Goal: Information Seeking & Learning: Learn about a topic

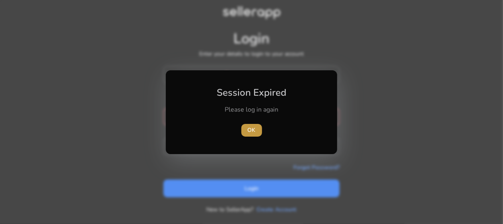
click at [253, 131] on span "OK" at bounding box center [252, 130] width 8 height 8
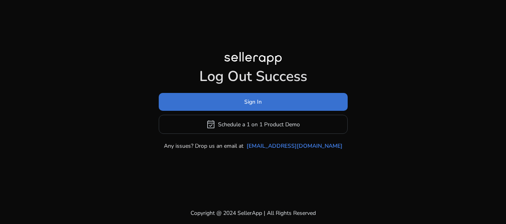
click at [270, 100] on span at bounding box center [253, 102] width 189 height 19
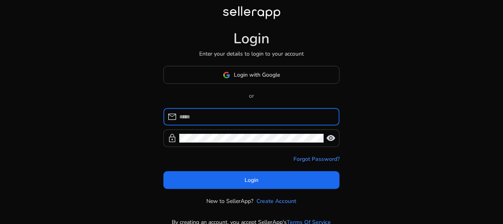
click at [220, 118] on input at bounding box center [257, 117] width 154 height 9
type input "**********"
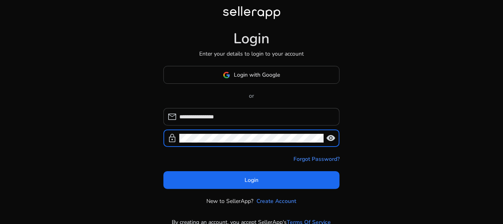
click at [332, 138] on span "visibility" at bounding box center [331, 139] width 10 height 10
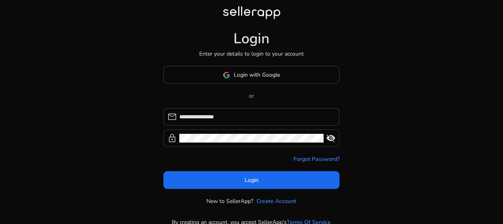
click at [332, 138] on span "visibility_off" at bounding box center [331, 139] width 10 height 10
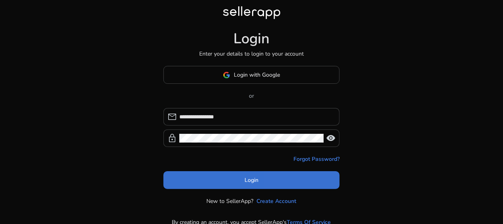
click at [302, 180] on span at bounding box center [252, 180] width 176 height 19
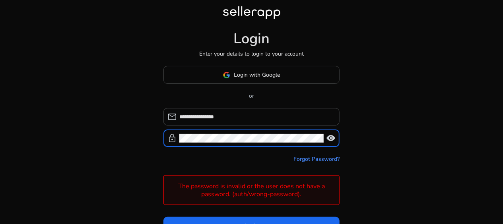
click at [178, 152] on form "**********" at bounding box center [252, 171] width 176 height 127
click at [334, 137] on span "visibility" at bounding box center [331, 139] width 10 height 10
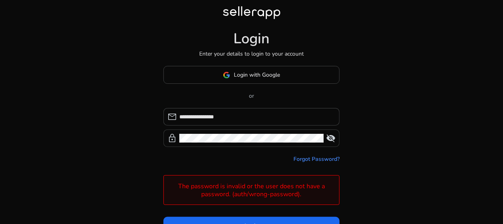
click at [334, 137] on span "visibility_off" at bounding box center [331, 139] width 10 height 10
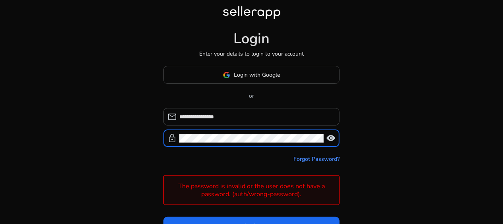
click button "Login" at bounding box center [252, 226] width 176 height 18
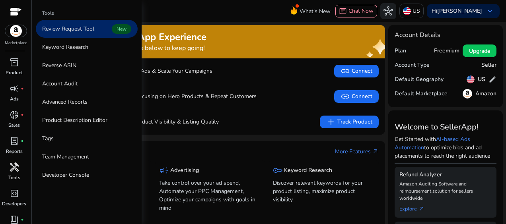
click at [15, 168] on span "handyman" at bounding box center [15, 168] width 10 height 10
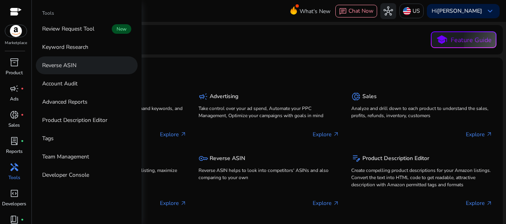
click at [91, 62] on link "Reverse ASIN" at bounding box center [87, 66] width 102 height 18
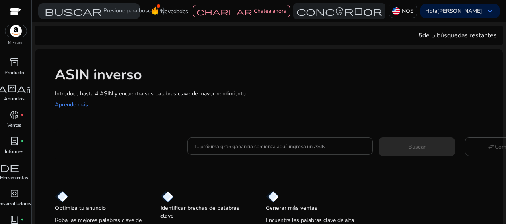
click at [201, 146] on input "Tu próxima gran ganancia comienza aquí: ingresa un ASIN" at bounding box center [280, 146] width 173 height 9
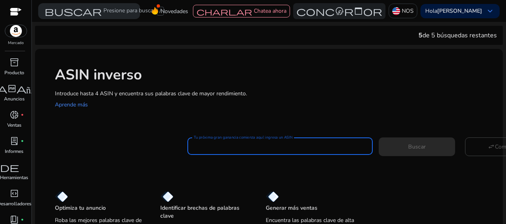
paste input "**********"
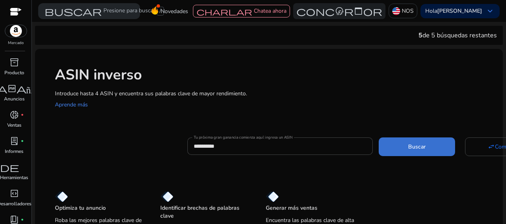
click at [422, 142] on span at bounding box center [417, 146] width 76 height 19
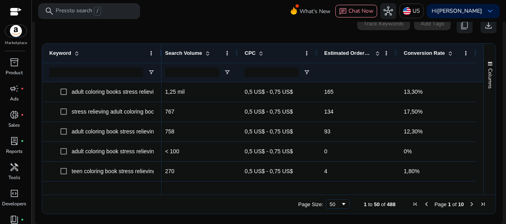
drag, startPoint x: 381, startPoint y: 191, endPoint x: 319, endPoint y: 197, distance: 61.9
click at [319, 197] on div "Drag here to set row groups Drag here to set column labels Keyword Tags 0" at bounding box center [269, 128] width 455 height 171
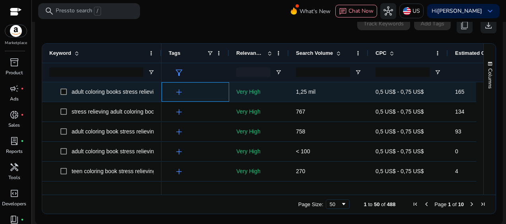
click at [180, 94] on span "add" at bounding box center [179, 93] width 10 height 10
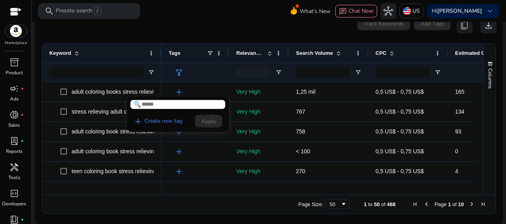
click at [162, 23] on div at bounding box center [253, 112] width 506 height 224
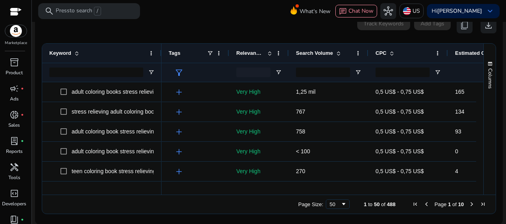
click at [161, 53] on div "Keyword Tags Relevance Score" at bounding box center [262, 63] width 441 height 39
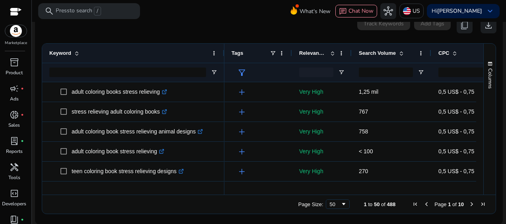
drag, startPoint x: 160, startPoint y: 53, endPoint x: 222, endPoint y: 57, distance: 63.0
click at [222, 57] on div at bounding box center [223, 53] width 3 height 19
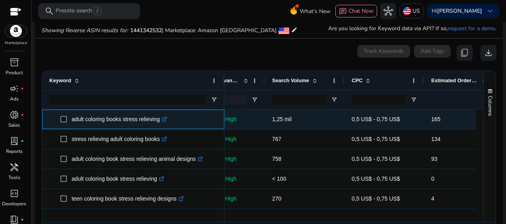
drag, startPoint x: 70, startPoint y: 121, endPoint x: 160, endPoint y: 119, distance: 90.8
click at [160, 119] on span "adult coloring books stress relieving .st0{fill:#2c8af8}" at bounding box center [138, 119] width 157 height 16
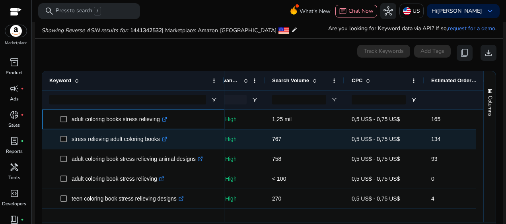
copy span "adult coloring books stress relieving"
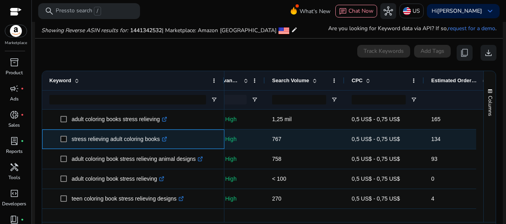
drag, startPoint x: 161, startPoint y: 139, endPoint x: 70, endPoint y: 148, distance: 90.8
click at [70, 148] on div "stress relieving adult coloring books .st0{fill:#2c8af8}" at bounding box center [133, 139] width 168 height 19
copy span "stress relieving adult coloring books"
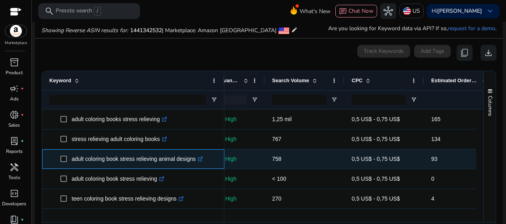
drag, startPoint x: 70, startPoint y: 160, endPoint x: 207, endPoint y: 156, distance: 137.4
click at [207, 156] on span "adult coloring book stress relieving animal designs .st0{fill:#2c8af8}" at bounding box center [138, 159] width 157 height 16
copy span "adult coloring book stress relieving animal designs"
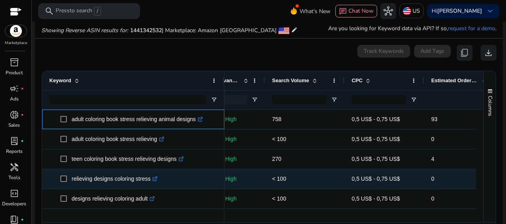
scroll to position [80, 0]
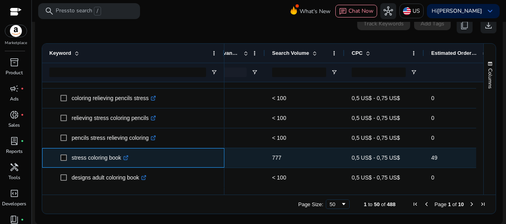
click at [119, 161] on span "stress coloring book .st0{fill:#2c8af8}" at bounding box center [138, 158] width 157 height 16
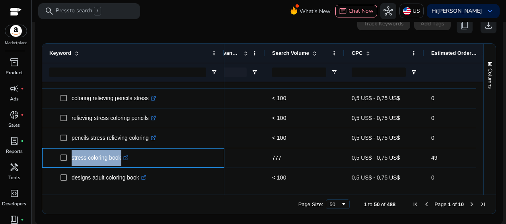
copy span "stress coloring boo"
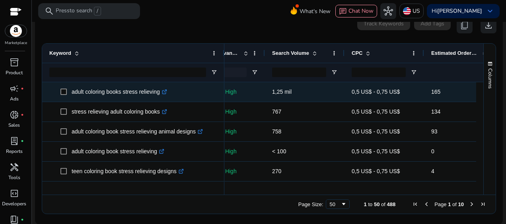
scroll to position [0, 0]
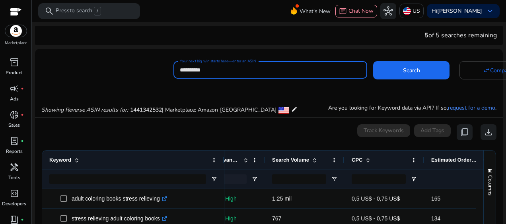
drag, startPoint x: 215, startPoint y: 72, endPoint x: 176, endPoint y: 74, distance: 39.1
click at [176, 74] on div "**********" at bounding box center [271, 70] width 194 height 18
paste input
type input "**********"
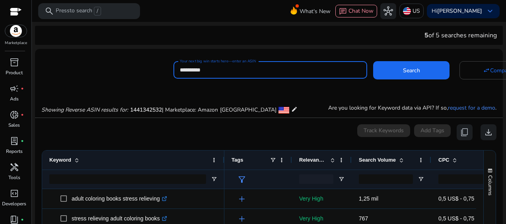
scroll to position [0, 87]
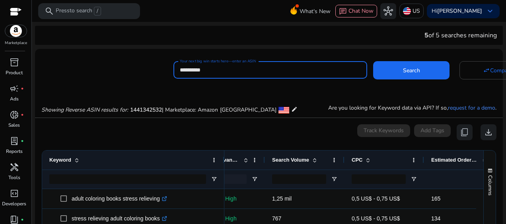
type input "**********"
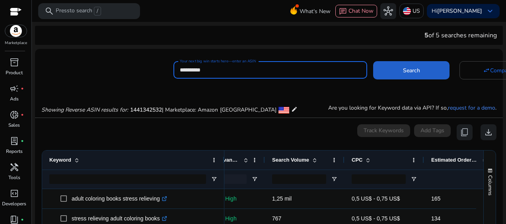
click at [415, 73] on span "Search" at bounding box center [411, 70] width 17 height 8
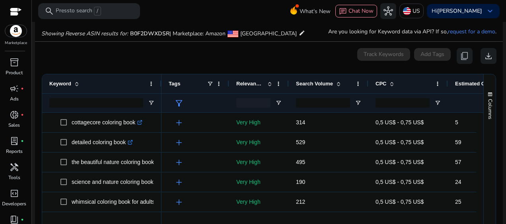
scroll to position [85, 0]
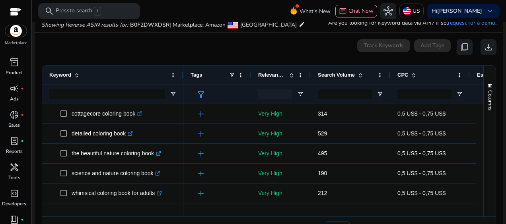
drag, startPoint x: 160, startPoint y: 75, endPoint x: 182, endPoint y: 76, distance: 21.9
click at [182, 76] on div at bounding box center [182, 75] width 3 height 19
drag, startPoint x: 343, startPoint y: 213, endPoint x: 305, endPoint y: 223, distance: 39.0
click at [305, 223] on div "Drag here to set row groups Drag here to set column labels Keyword Tags 5" at bounding box center [269, 150] width 455 height 171
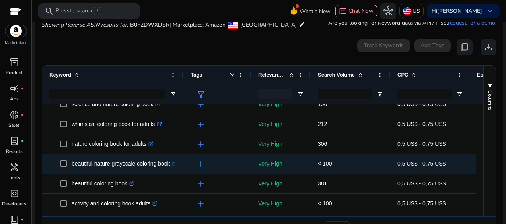
scroll to position [80, 0]
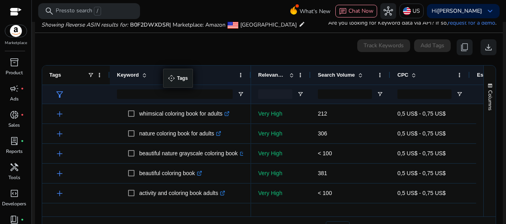
drag, startPoint x: 183, startPoint y: 76, endPoint x: 167, endPoint y: 74, distance: 16.0
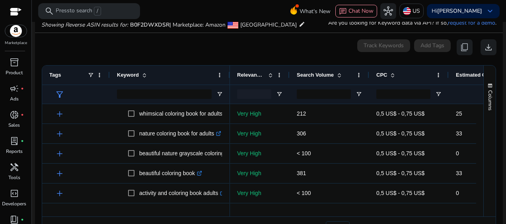
drag, startPoint x: 250, startPoint y: 77, endPoint x: 205, endPoint y: 80, distance: 44.7
click at [205, 80] on div "Keyword" at bounding box center [170, 75] width 120 height 19
click at [228, 76] on div at bounding box center [229, 75] width 3 height 19
drag, startPoint x: 108, startPoint y: 77, endPoint x: 58, endPoint y: 78, distance: 50.2
click at [58, 78] on div "Tags" at bounding box center [76, 75] width 68 height 19
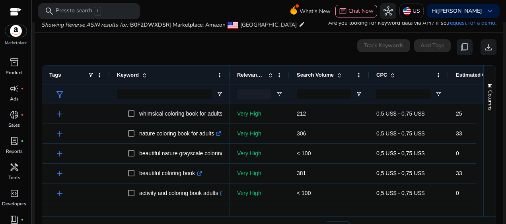
drag, startPoint x: 108, startPoint y: 75, endPoint x: 95, endPoint y: 76, distance: 13.6
click at [95, 76] on div "Tags" at bounding box center [76, 75] width 68 height 19
click at [98, 76] on span at bounding box center [99, 75] width 6 height 6
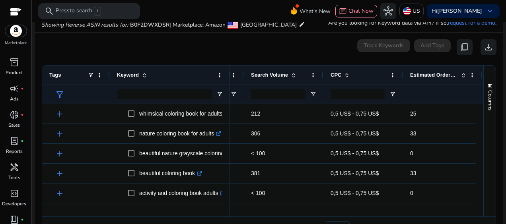
scroll to position [0, 0]
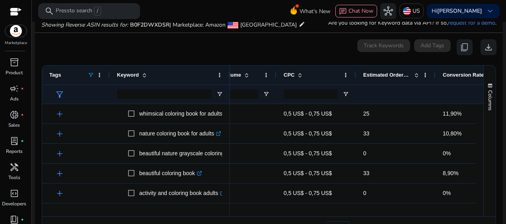
drag, startPoint x: 109, startPoint y: 75, endPoint x: 88, endPoint y: 72, distance: 21.2
click at [88, 72] on div "Tags" at bounding box center [76, 75] width 68 height 19
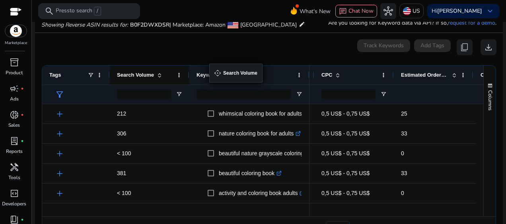
drag, startPoint x: 230, startPoint y: 72, endPoint x: 213, endPoint y: 68, distance: 16.7
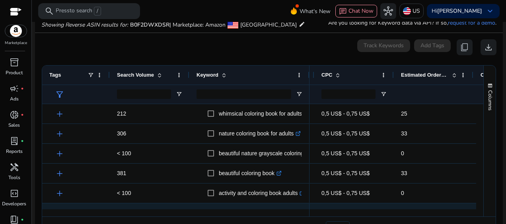
drag, startPoint x: 361, startPoint y: 213, endPoint x: 394, endPoint y: 207, distance: 33.4
click at [394, 207] on div "Keyword Tags Search Volume 5" at bounding box center [262, 141] width 441 height 151
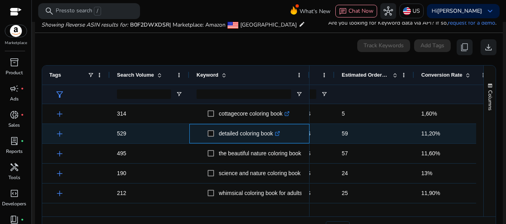
drag, startPoint x: 217, startPoint y: 132, endPoint x: 275, endPoint y: 141, distance: 57.9
click at [275, 141] on span "detailed coloring book .st0{fill:#2c8af8}" at bounding box center [255, 134] width 95 height 16
copy span "detailed coloring book"
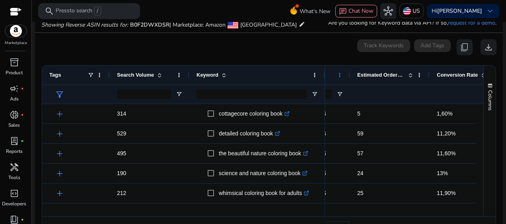
drag, startPoint x: 308, startPoint y: 75, endPoint x: 324, endPoint y: 75, distance: 15.5
click at [324, 75] on div at bounding box center [324, 75] width 3 height 19
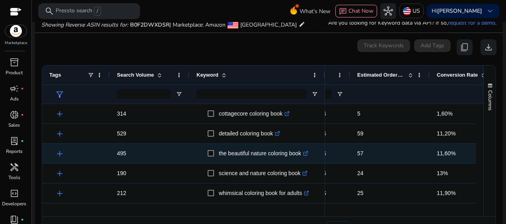
click at [266, 154] on p "the beautiful nature coloring book .st0{fill:#2c8af8}" at bounding box center [264, 154] width 90 height 16
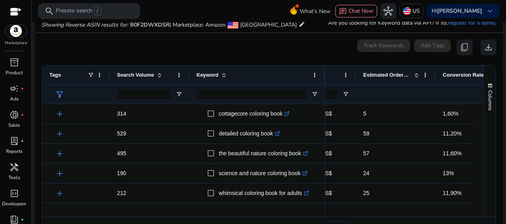
click at [309, 50] on div "0 keyword(s) selected Track Keywords Add Tags content_copy download" at bounding box center [268, 47] width 455 height 16
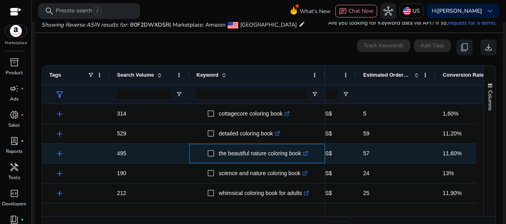
drag, startPoint x: 222, startPoint y: 153, endPoint x: 302, endPoint y: 153, distance: 80.4
click at [302, 153] on span "the beautiful nature coloring book .st0{fill:#2c8af8}" at bounding box center [263, 154] width 110 height 16
copy span "the beautiful nature coloring book"
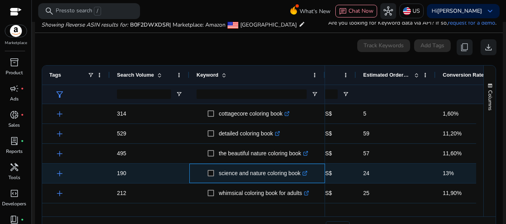
drag, startPoint x: 217, startPoint y: 171, endPoint x: 300, endPoint y: 170, distance: 82.4
click at [300, 170] on span "science and nature coloring book .st0{fill:#2c8af8}" at bounding box center [263, 174] width 110 height 16
copy span "science and nature coloring book"
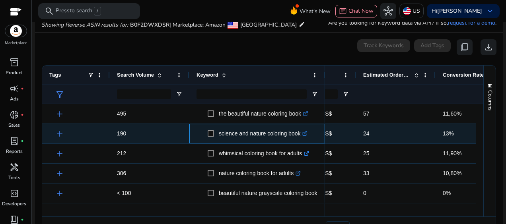
scroll to position [40, 0]
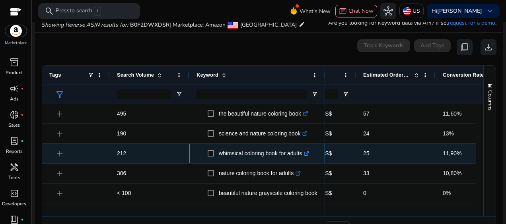
drag, startPoint x: 216, startPoint y: 152, endPoint x: 303, endPoint y: 154, distance: 87.2
click at [303, 154] on span "whimsical coloring book for adults .st0{fill:#2c8af8}" at bounding box center [263, 154] width 110 height 16
copy span "whimsical coloring book for adults"
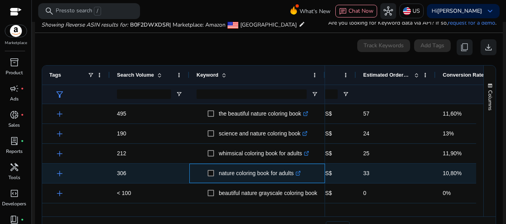
drag, startPoint x: 218, startPoint y: 172, endPoint x: 295, endPoint y: 170, distance: 76.5
click at [295, 170] on span "nature coloring book for adults .st0{fill:#2c8af8}" at bounding box center [263, 174] width 110 height 16
copy span "nature coloring book for adults"
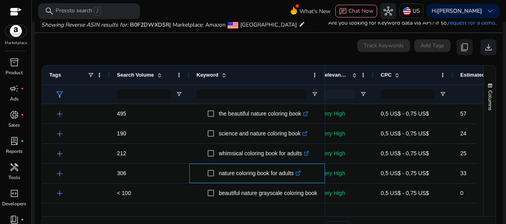
scroll to position [0, 18]
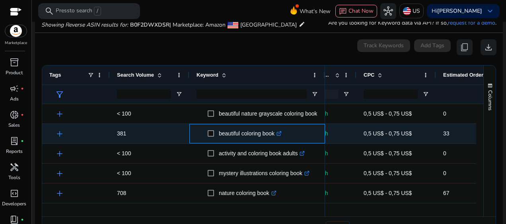
drag, startPoint x: 217, startPoint y: 134, endPoint x: 281, endPoint y: 128, distance: 64.0
click at [281, 128] on span "beautiful coloring book .st0{fill:#2c8af8}" at bounding box center [263, 134] width 110 height 16
copy span "beautiful coloring book"
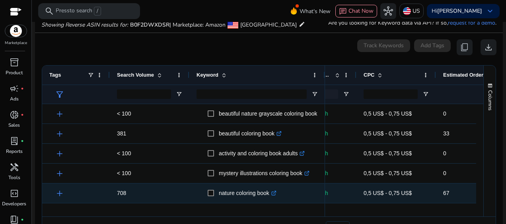
click at [259, 199] on p "nature coloring book .st0{fill:#2c8af8}" at bounding box center [248, 193] width 58 height 16
drag, startPoint x: 271, startPoint y: 195, endPoint x: 218, endPoint y: 198, distance: 52.6
click at [218, 198] on span "nature coloring book .st0{fill:#2c8af8}" at bounding box center [263, 193] width 110 height 16
copy span "nature coloring book"
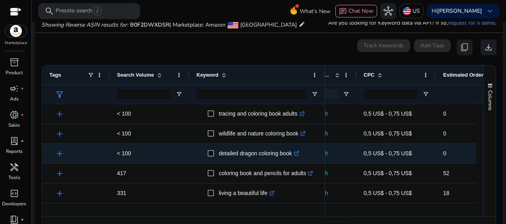
scroll to position [279, 0]
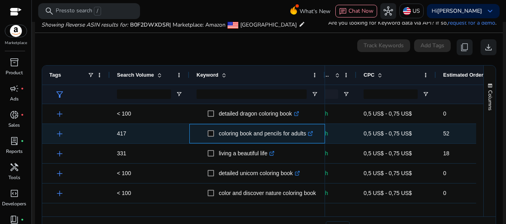
drag, startPoint x: 218, startPoint y: 133, endPoint x: 306, endPoint y: 137, distance: 88.5
click at [306, 137] on span "coloring book and pencils for adults .st0{fill:#2c8af8}" at bounding box center [263, 134] width 110 height 16
copy span "coloring book and pencils for adults"
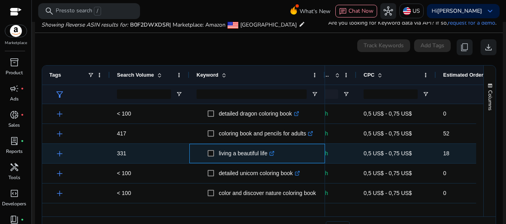
drag, startPoint x: 217, startPoint y: 153, endPoint x: 270, endPoint y: 162, distance: 53.8
click at [270, 162] on div "living a beautiful life .st0{fill:#2c8af8}" at bounding box center [257, 153] width 121 height 19
copy span "living a beautiful life"
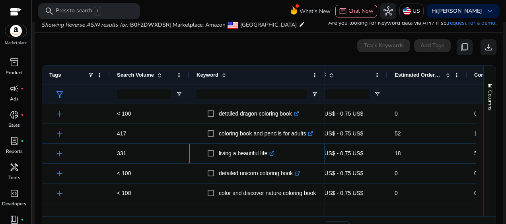
scroll to position [0, 80]
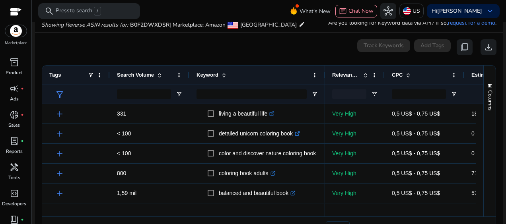
scroll to position [0, 7]
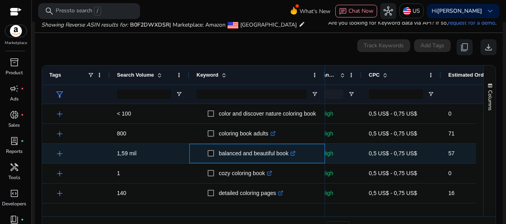
drag, startPoint x: 217, startPoint y: 154, endPoint x: 288, endPoint y: 158, distance: 71.4
click at [288, 158] on span "balanced and beautiful book .st0{fill:#2c8af8}" at bounding box center [263, 154] width 110 height 16
copy span "balanced and beautiful book"
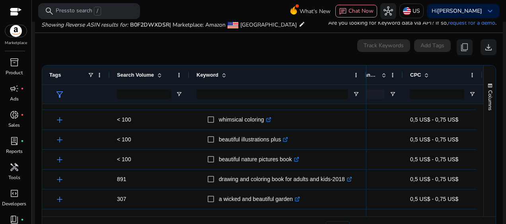
drag, startPoint x: 323, startPoint y: 74, endPoint x: 364, endPoint y: 76, distance: 41.4
click at [365, 76] on div at bounding box center [366, 75] width 3 height 19
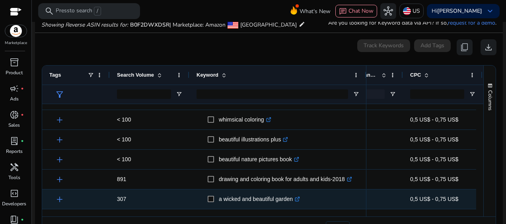
drag, startPoint x: 392, startPoint y: 213, endPoint x: 413, endPoint y: 211, distance: 20.7
click at [432, 204] on div "Keyword Tags Search Volume 0" at bounding box center [262, 141] width 441 height 151
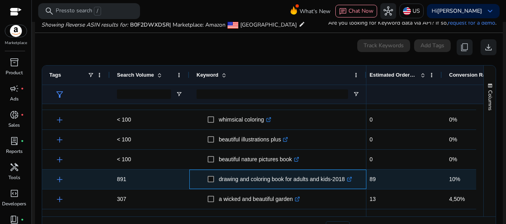
drag, startPoint x: 219, startPoint y: 181, endPoint x: 346, endPoint y: 174, distance: 127.9
click at [346, 174] on p "drawing and coloring book for adults and kids-2018 .st0{fill:#2c8af8}" at bounding box center [285, 180] width 133 height 16
copy p "drawing and coloring book for adults and kids-2018"
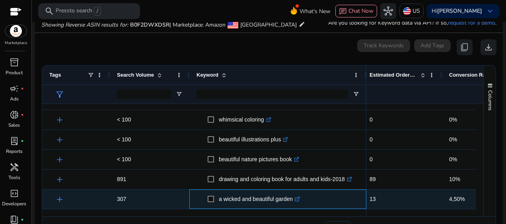
drag, startPoint x: 217, startPoint y: 201, endPoint x: 294, endPoint y: 205, distance: 76.9
click at [294, 205] on span "a wicked and beautiful garden .st0{fill:#2c8af8}" at bounding box center [284, 199] width 152 height 16
copy span "a wicked and beautiful garden"
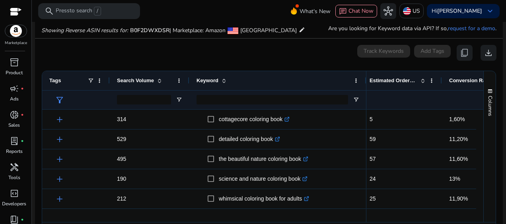
scroll to position [0, 0]
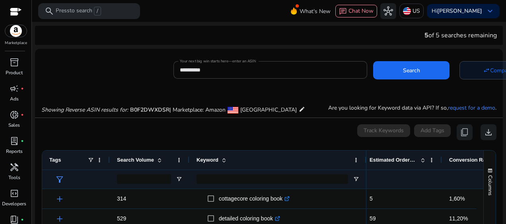
drag, startPoint x: 503, startPoint y: 66, endPoint x: 507, endPoint y: 2, distance: 63.9
click at [506, 2] on html "**********" at bounding box center [253, 112] width 506 height 224
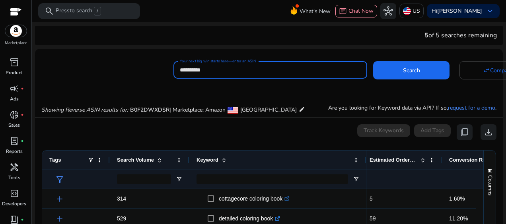
drag, startPoint x: 227, startPoint y: 67, endPoint x: 167, endPoint y: 70, distance: 60.6
click at [167, 70] on div "**********" at bounding box center [266, 69] width 462 height 20
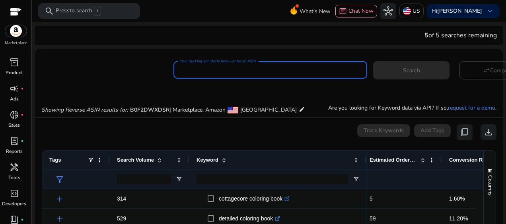
paste input "**********"
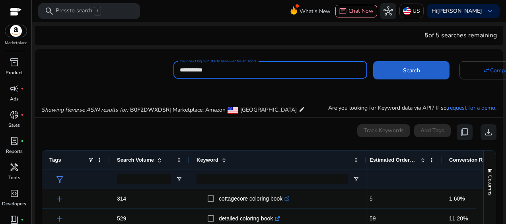
click at [401, 75] on span at bounding box center [411, 70] width 76 height 19
type input "**********"
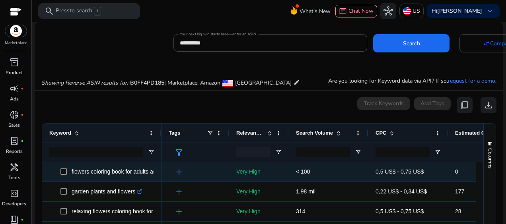
scroll to position [85, 0]
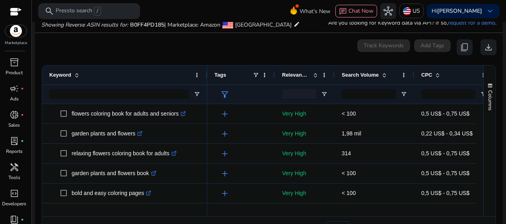
drag, startPoint x: 161, startPoint y: 76, endPoint x: 207, endPoint y: 79, distance: 45.9
click at [207, 79] on div at bounding box center [206, 75] width 3 height 19
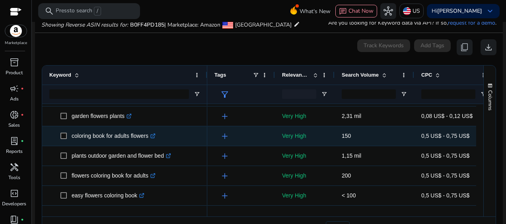
scroll to position [279, 0]
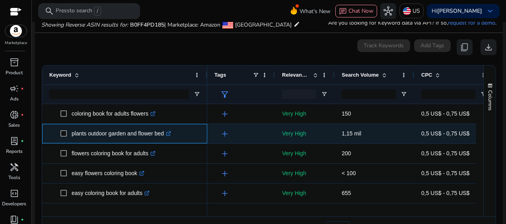
drag, startPoint x: 71, startPoint y: 135, endPoint x: 166, endPoint y: 139, distance: 95.2
click at [166, 139] on span "plants outdoor garden and flower bed .st0{fill:#2c8af8}" at bounding box center [130, 134] width 140 height 16
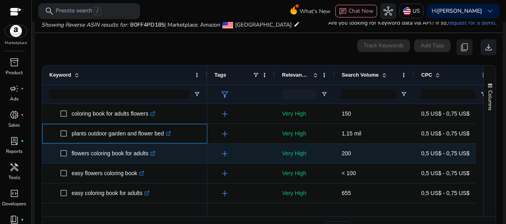
copy span "plants outdoor garden and flower bed"
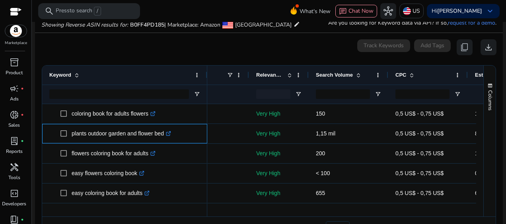
scroll to position [0, 43]
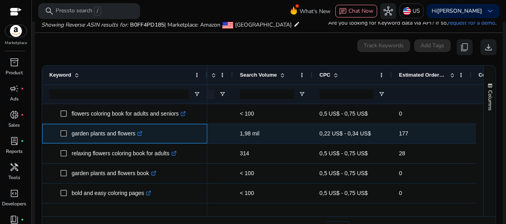
drag, startPoint x: 71, startPoint y: 135, endPoint x: 135, endPoint y: 137, distance: 64.5
click at [135, 137] on span "garden plants and flowers .st0{fill:#2c8af8}" at bounding box center [130, 134] width 140 height 16
copy span "garden plants and flowers"
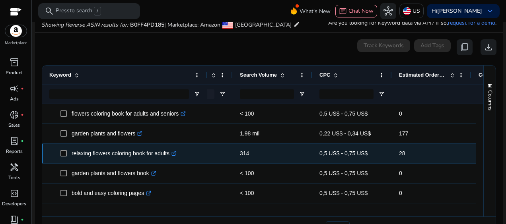
drag, startPoint x: 70, startPoint y: 154, endPoint x: 170, endPoint y: 156, distance: 100.3
click at [170, 156] on span "relaxing flowers coloring book for adults .st0{fill:#2c8af8}" at bounding box center [130, 154] width 140 height 16
copy span "relaxing flowers coloring book for adults"
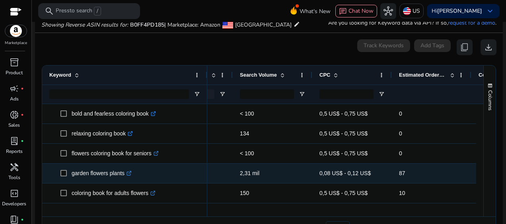
scroll to position [239, 0]
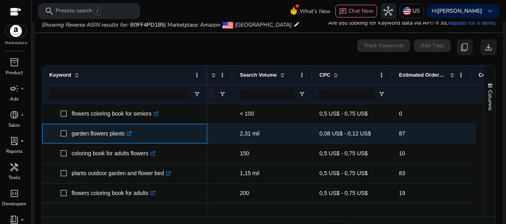
drag, startPoint x: 125, startPoint y: 134, endPoint x: 71, endPoint y: 141, distance: 54.6
click at [71, 141] on span "garden flowers plants .st0{fill:#2c8af8}" at bounding box center [130, 134] width 140 height 16
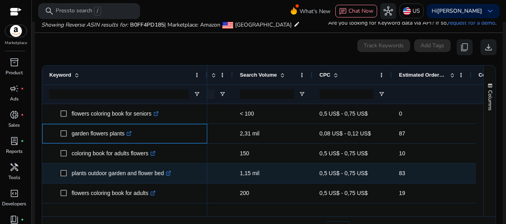
copy span "garden flowers plants"
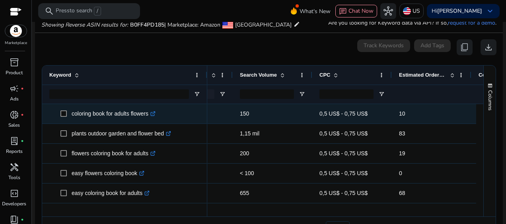
scroll to position [279, 0]
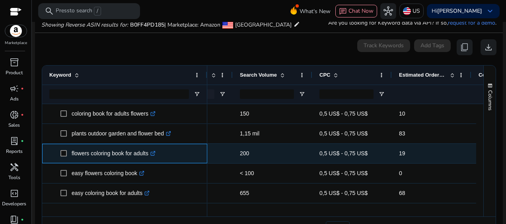
drag, startPoint x: 150, startPoint y: 154, endPoint x: 68, endPoint y: 154, distance: 81.2
click at [68, 154] on span "flowers coloring book for adults .st0{fill:#2c8af8}" at bounding box center [130, 154] width 140 height 16
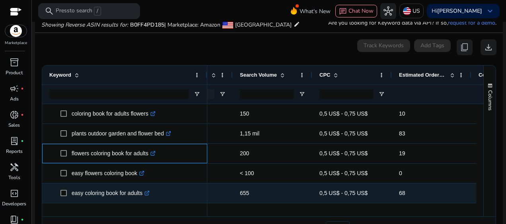
copy span "flowers coloring book for adults"
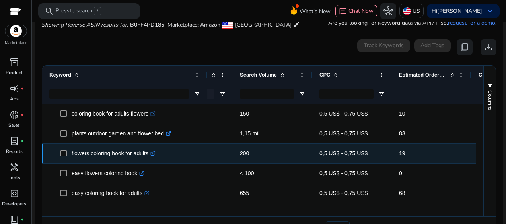
scroll to position [318, 0]
drag, startPoint x: 143, startPoint y: 155, endPoint x: 71, endPoint y: 148, distance: 72.8
click at [71, 148] on span "easy coloring book for adults .st0{fill:#2c8af8}" at bounding box center [130, 154] width 140 height 16
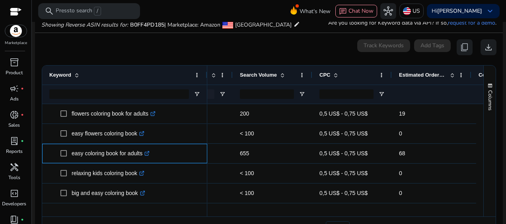
copy span "easy coloring book for adults"
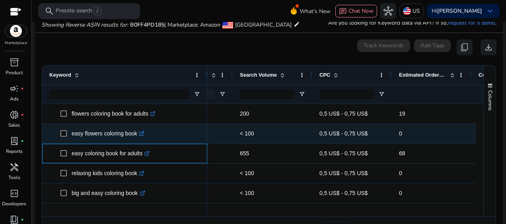
scroll to position [398, 0]
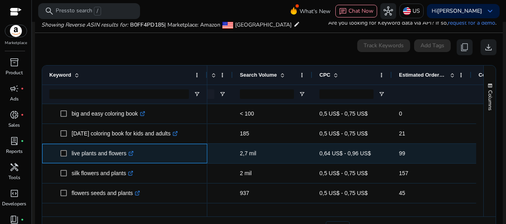
drag, startPoint x: 70, startPoint y: 154, endPoint x: 126, endPoint y: 158, distance: 56.3
click at [126, 158] on span "live plants and flowers .st0{fill:#2c8af8}" at bounding box center [130, 154] width 140 height 16
copy span "live plants and flowers"
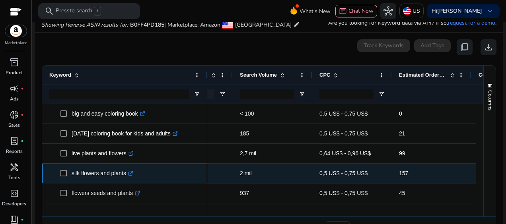
click at [66, 173] on span "silk flowers and plants .st0{fill:#2c8af8}" at bounding box center [130, 174] width 140 height 16
copy span "silk flowers and plants"
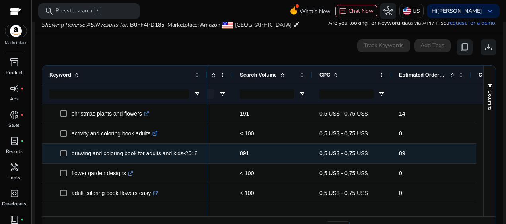
scroll to position [597, 0]
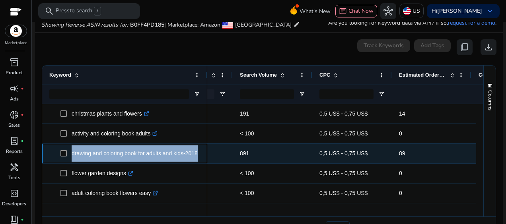
drag, startPoint x: 71, startPoint y: 156, endPoint x: 200, endPoint y: 160, distance: 129.4
click at [200, 160] on div "drawing and coloring book for adults and kids-2018 .st0{fill:#2c8af8}" at bounding box center [124, 154] width 165 height 20
copy span "drawing and coloring book for adults and kids-2018 .st0{fill:#2c8af8}"
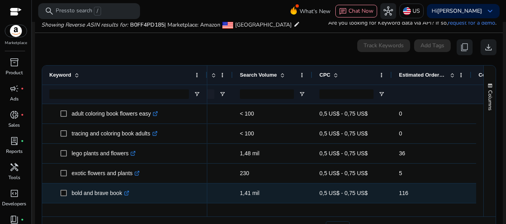
scroll to position [716, 0]
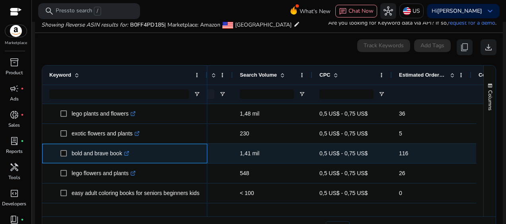
drag, startPoint x: 123, startPoint y: 154, endPoint x: 71, endPoint y: 148, distance: 52.1
click at [72, 148] on p "bold and brave book .st0{fill:#2c8af8}" at bounding box center [101, 154] width 58 height 16
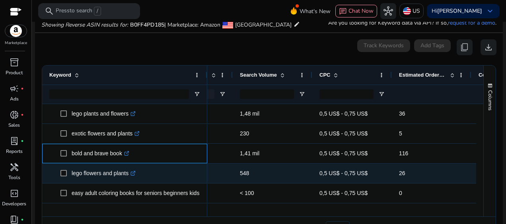
copy p "bold and brave book"
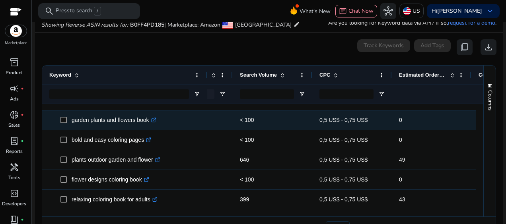
scroll to position [0, 0]
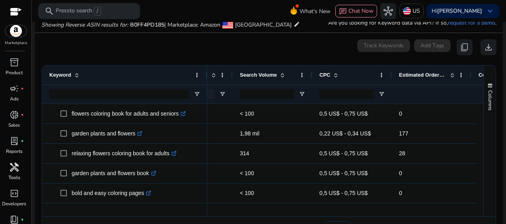
click at [16, 171] on span "handyman" at bounding box center [15, 168] width 10 height 10
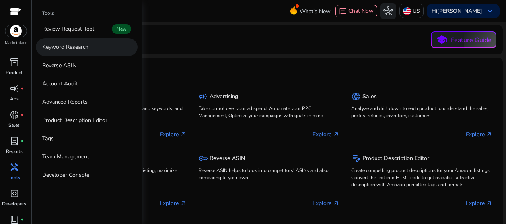
click at [65, 47] on p "Keyword Research" at bounding box center [65, 47] width 46 height 8
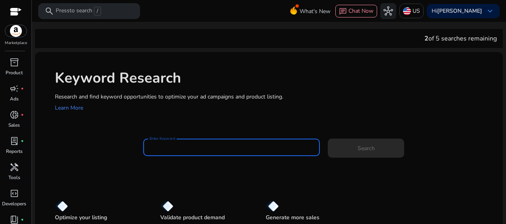
click at [158, 148] on input "Enter Keyword" at bounding box center [232, 147] width 164 height 9
paste input "**********"
type input "**********"
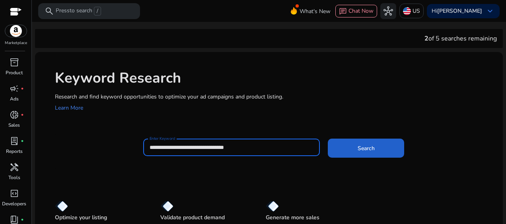
type input "**********"
click at [359, 148] on span "Search" at bounding box center [366, 148] width 17 height 8
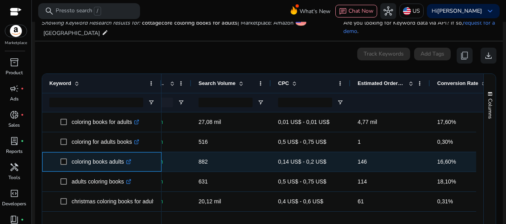
drag, startPoint x: 123, startPoint y: 162, endPoint x: 70, endPoint y: 162, distance: 53.3
click at [70, 162] on span "coloring books adults .st0{fill:#2c8af8}" at bounding box center [107, 162] width 94 height 16
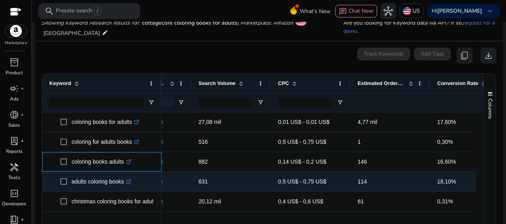
copy span "coloring books adults"
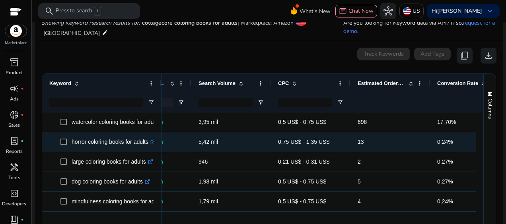
scroll to position [119, 0]
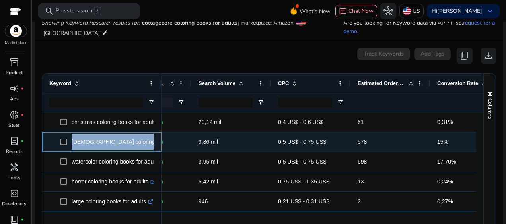
drag, startPoint x: 70, startPoint y: 142, endPoint x: 146, endPoint y: 139, distance: 76.1
click at [146, 139] on span "[DEMOGRAPHIC_DATA] coloring books for adults .st0{fill:#2c8af8}" at bounding box center [107, 142] width 94 height 16
copy span "[DEMOGRAPHIC_DATA] coloring books for adults"
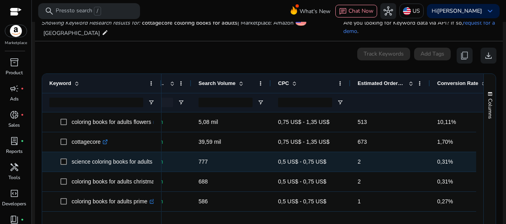
scroll to position [356, 0]
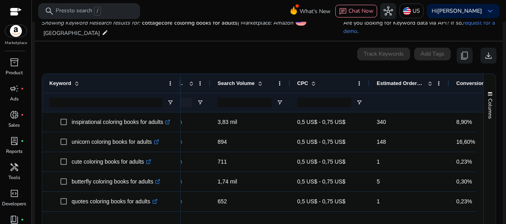
drag, startPoint x: 161, startPoint y: 84, endPoint x: 180, endPoint y: 83, distance: 19.1
click at [180, 83] on div at bounding box center [180, 83] width 3 height 19
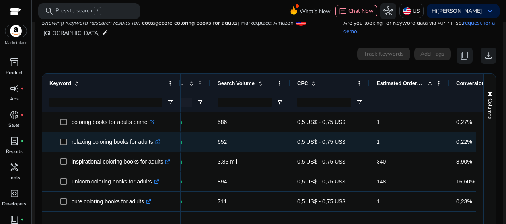
scroll to position [358, 0]
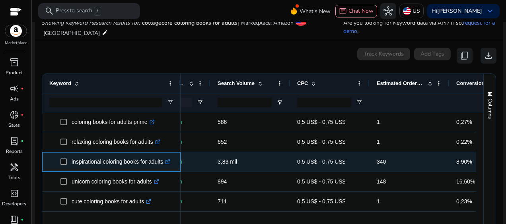
drag, startPoint x: 70, startPoint y: 162, endPoint x: 166, endPoint y: 169, distance: 95.8
click at [166, 169] on span "inspirational coloring books for adults .st0{fill:#2c8af8}" at bounding box center [116, 162] width 113 height 16
copy span "inspirational coloring books for adults"
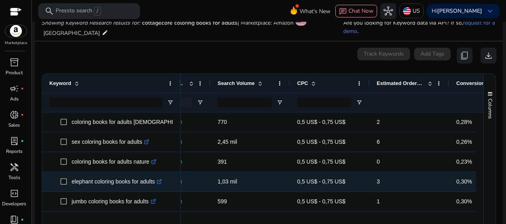
scroll to position [876, 0]
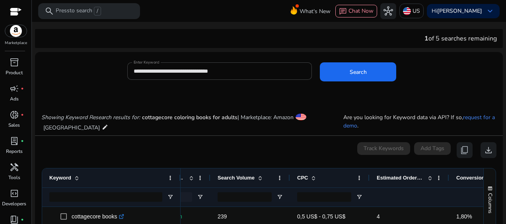
click at [233, 72] on input "**********" at bounding box center [220, 71] width 172 height 9
click at [215, 76] on div "**********" at bounding box center [220, 71] width 172 height 18
click at [228, 96] on div "Showing Keyword Research results for: cottagecore coloring books for adults | M…" at bounding box center [269, 115] width 468 height 41
click at [228, 97] on div "Showing Keyword Research results for: cottagecore coloring books for adults | M…" at bounding box center [269, 115] width 468 height 41
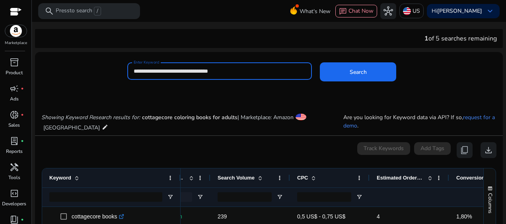
drag, startPoint x: 183, startPoint y: 115, endPoint x: 125, endPoint y: 66, distance: 76.0
click at [125, 66] on div "**********" at bounding box center [266, 75] width 462 height 26
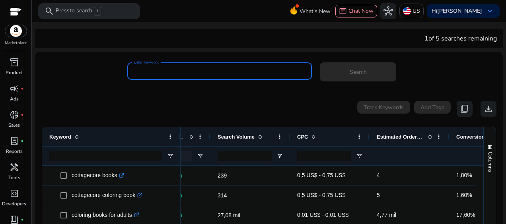
paste input "**********"
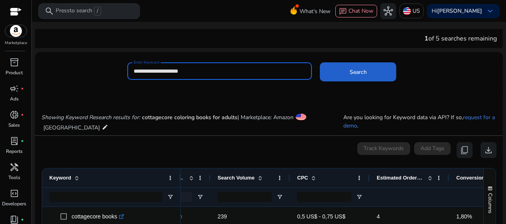
type input "**********"
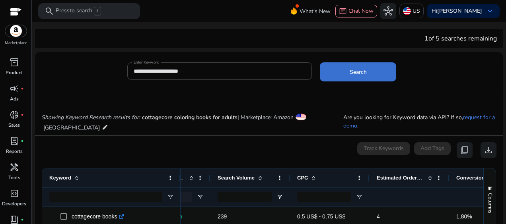
click at [375, 68] on span at bounding box center [358, 71] width 76 height 19
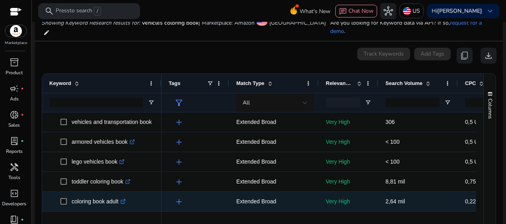
scroll to position [318, 0]
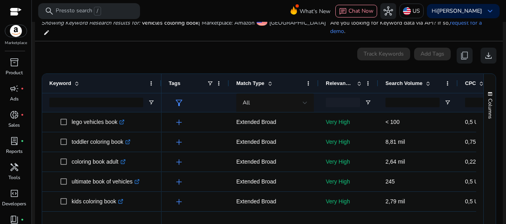
drag, startPoint x: 331, startPoint y: 212, endPoint x: 363, endPoint y: 210, distance: 32.3
click at [363, 218] on div at bounding box center [429, 221] width 535 height 7
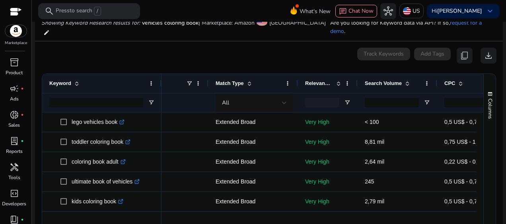
scroll to position [0, 33]
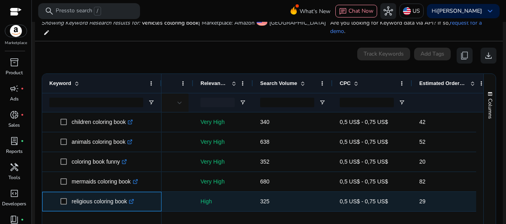
drag, startPoint x: 71, startPoint y: 193, endPoint x: 128, endPoint y: 199, distance: 57.2
click at [128, 199] on span "religious coloring book .st0{fill:#2c8af8}" at bounding box center [107, 202] width 94 height 16
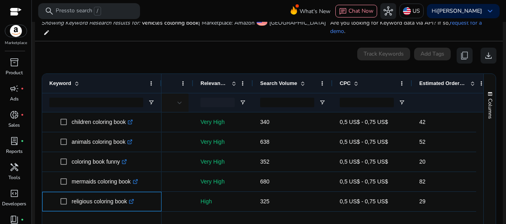
copy span "religious coloring book"
